Goal: Information Seeking & Learning: Find specific page/section

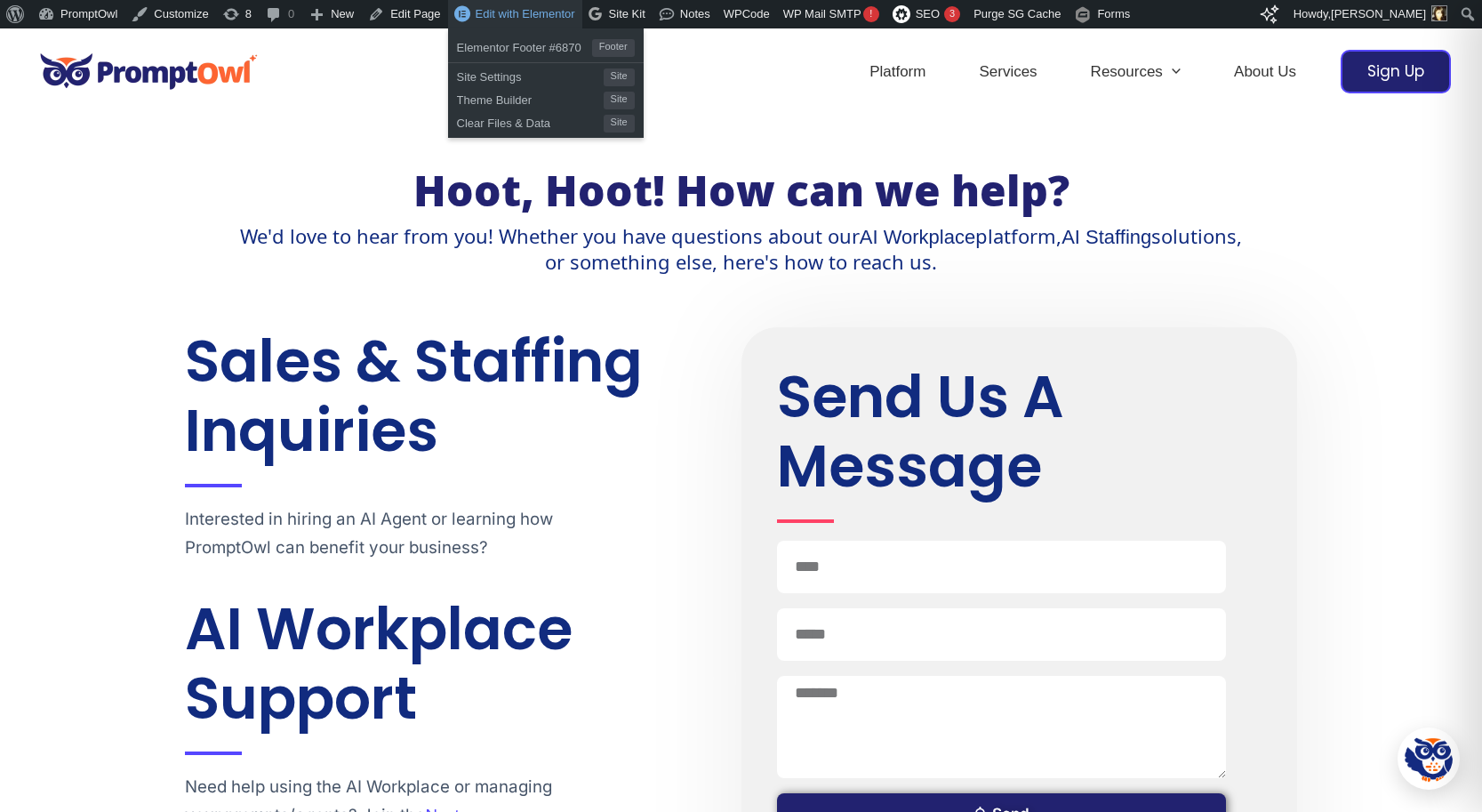
click at [527, 21] on link "Edit with Elementor" at bounding box center [514, 14] width 134 height 29
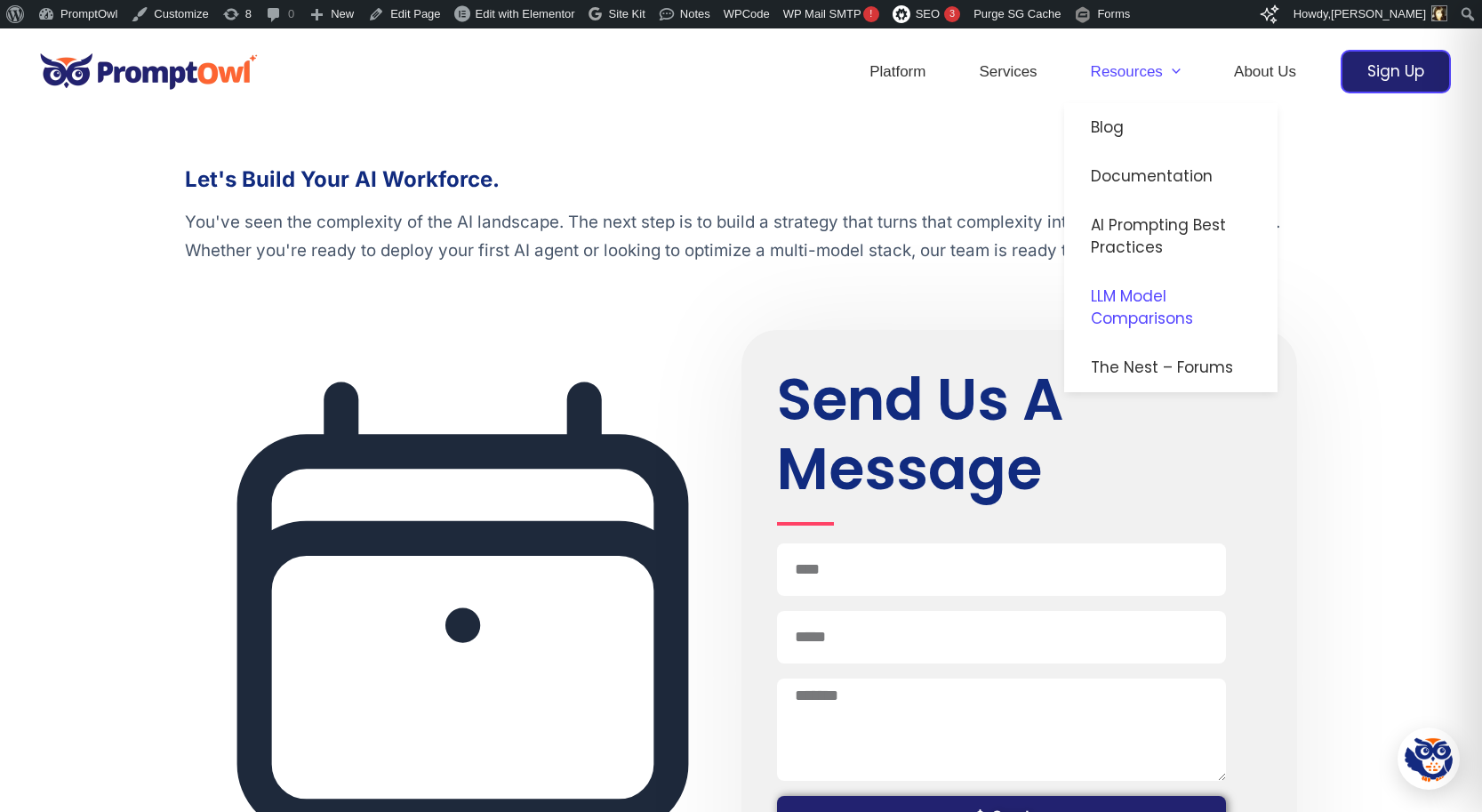
click at [1120, 288] on link "LLM Model Comparisons" at bounding box center [1170, 308] width 213 height 71
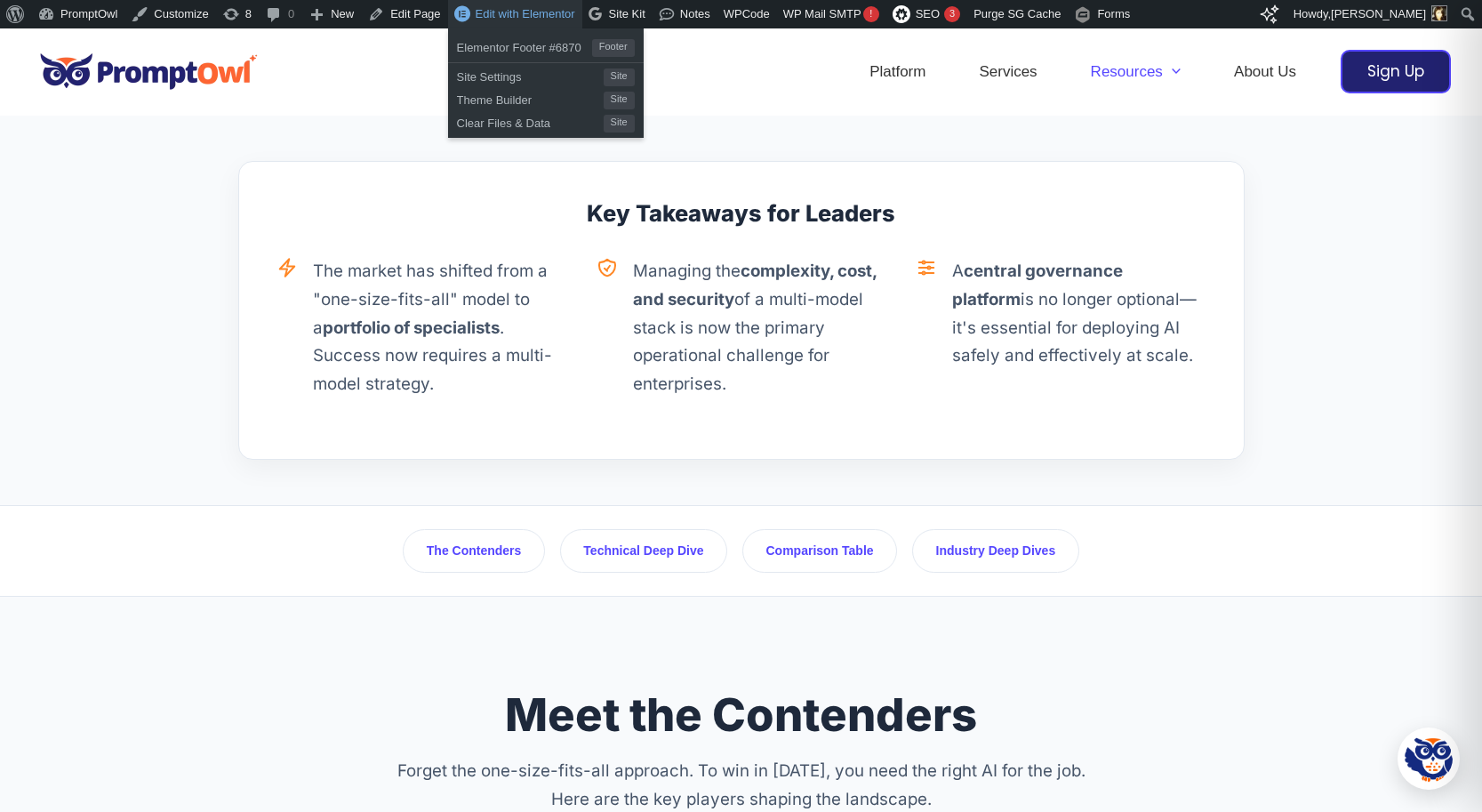
click at [565, 11] on span "Edit with Elementor" at bounding box center [525, 13] width 100 height 13
